Goal: Information Seeking & Learning: Learn about a topic

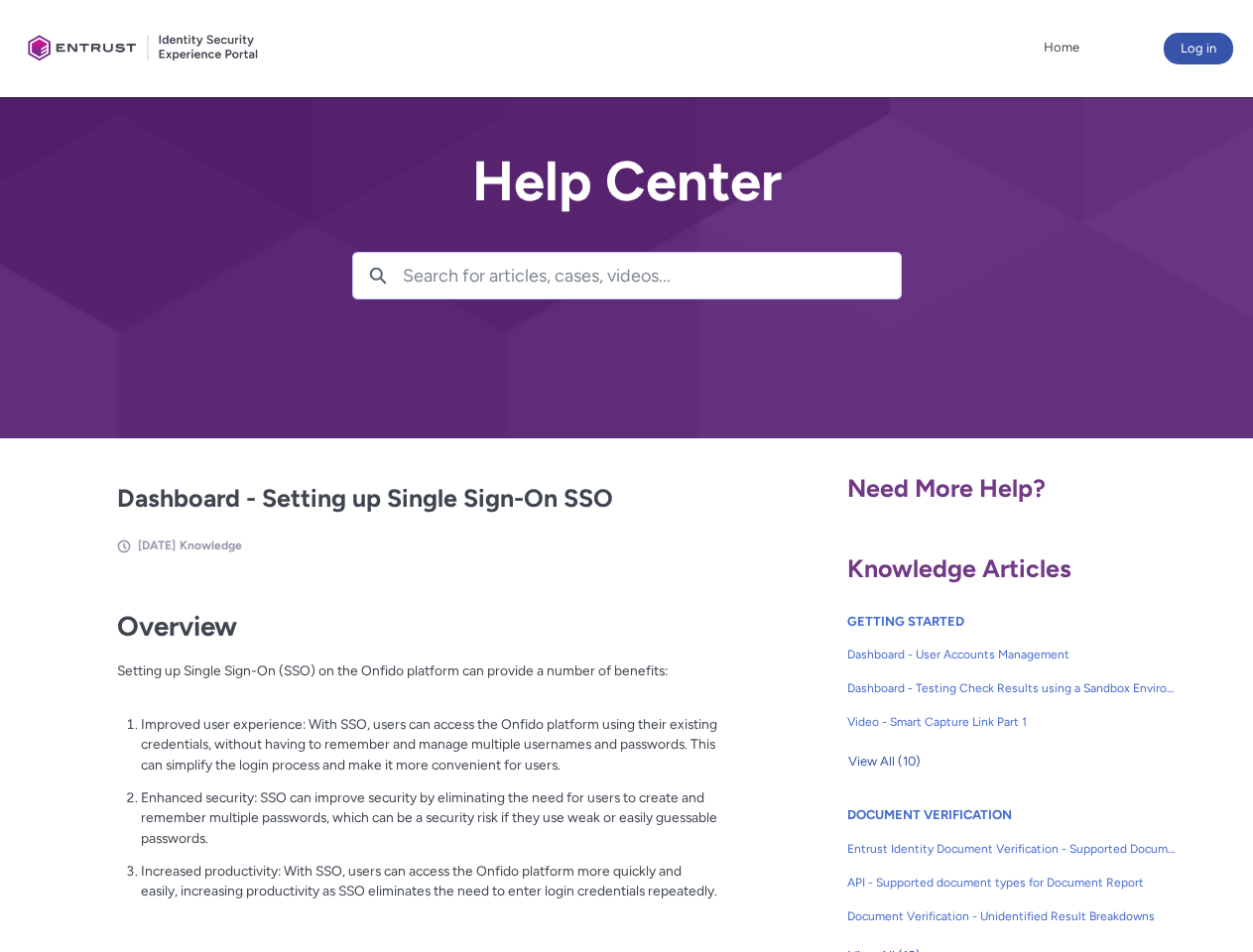
click at [377, 276] on lightning-primitive-icon "button" at bounding box center [378, 274] width 18 height 15
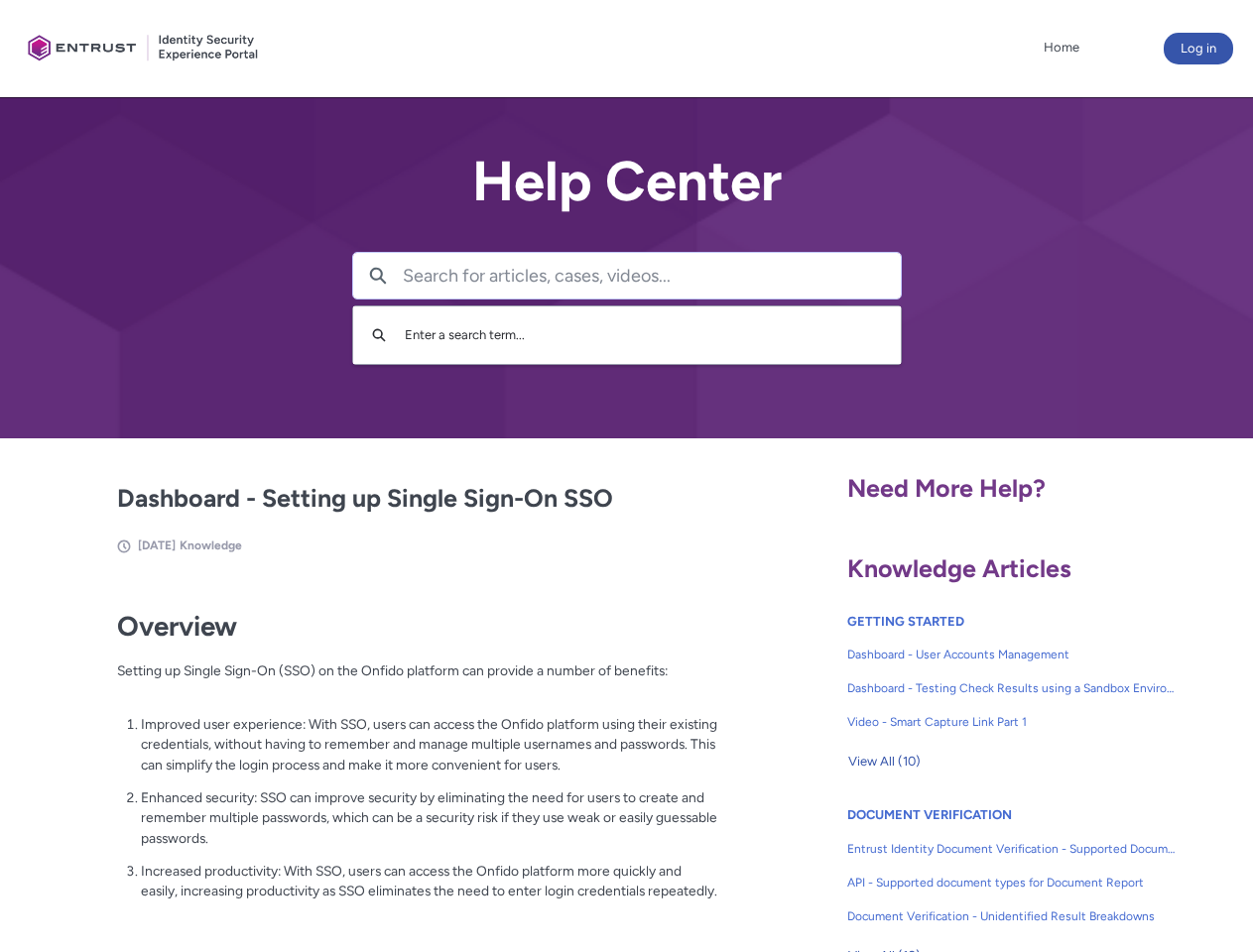
click at [379, 759] on p "Improved user experience: With SSO, users can access the Onfido platform using …" at bounding box center [429, 745] width 578 height 62
click at [883, 762] on span "View All (10)" at bounding box center [884, 762] width 73 height 30
click at [958, 867] on link "API - Supported document types for Document Report" at bounding box center [1012, 883] width 330 height 34
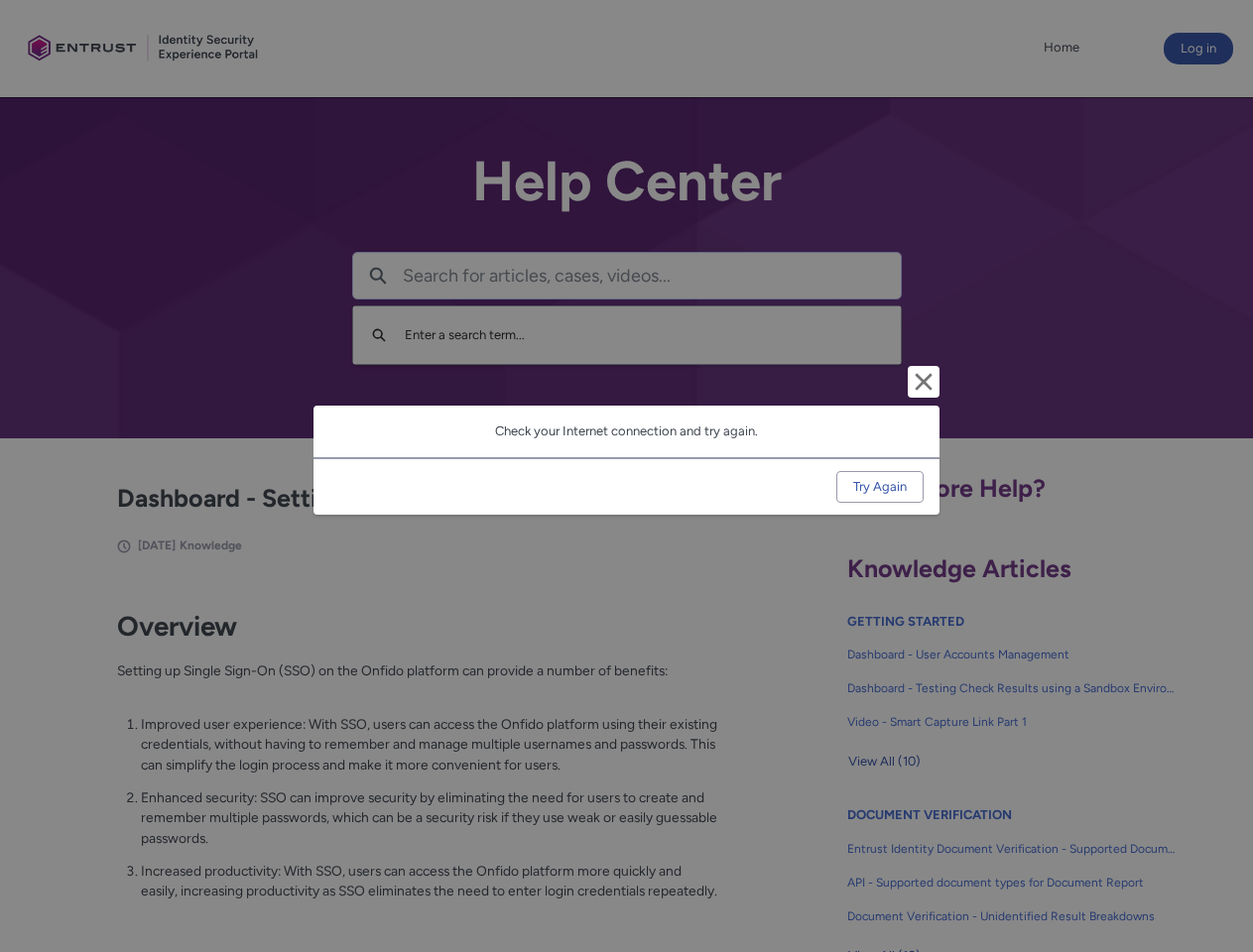
click at [1221, 867] on div "Cancel and close Check your Internet connection and try again. Try Again" at bounding box center [626, 476] width 1253 height 952
